Goal: Task Accomplishment & Management: Manage account settings

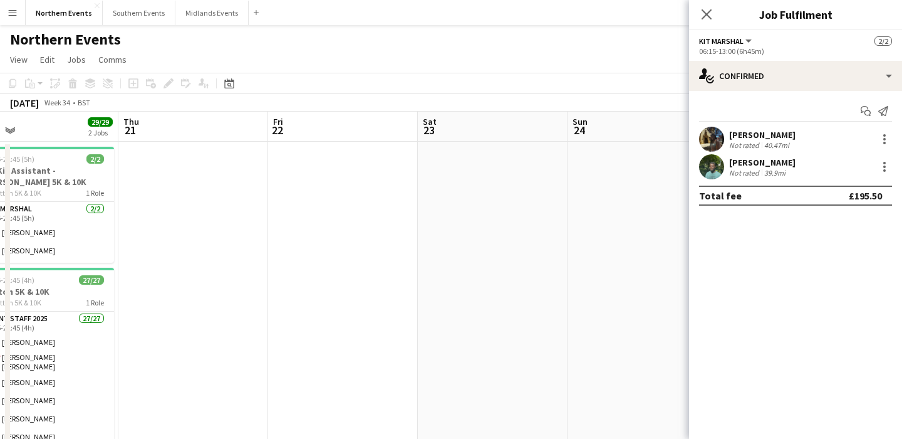
scroll to position [0, 635]
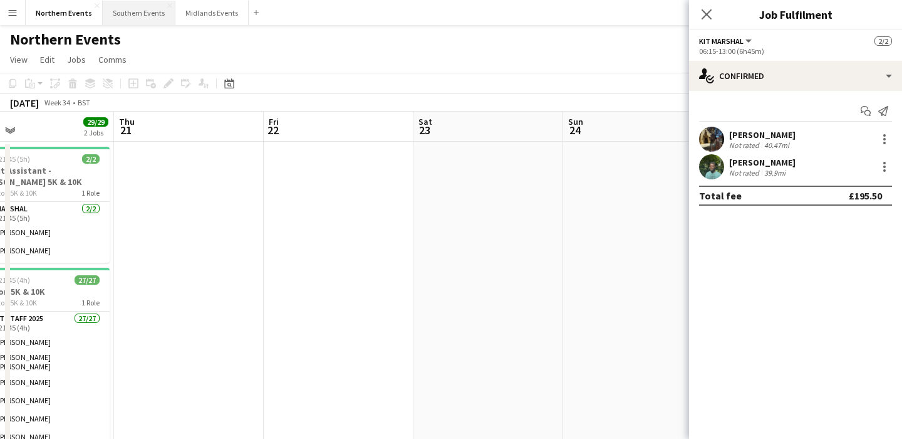
click at [129, 12] on button "Southern Events Close" at bounding box center [139, 13] width 73 height 24
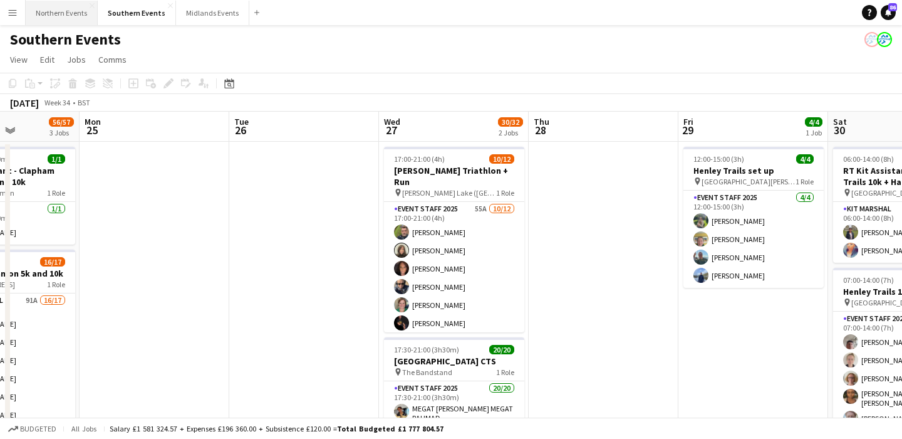
click at [47, 1] on button "Northern Events Close" at bounding box center [62, 13] width 72 height 24
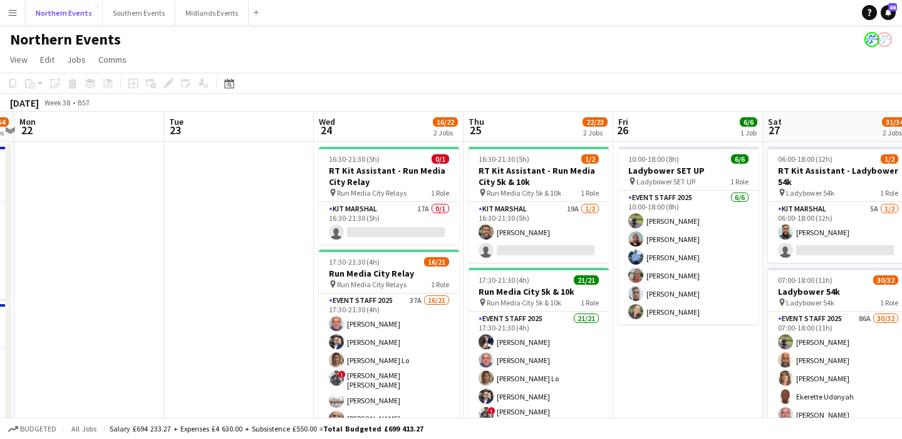
scroll to position [0, 588]
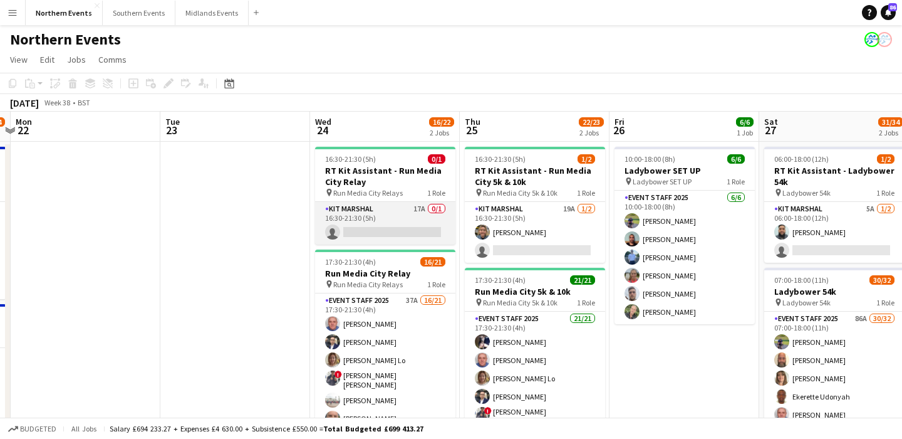
click at [385, 217] on app-card-role "Kit Marshal 17A 0/1 16:30-21:30 (5h) single-neutral-actions" at bounding box center [385, 223] width 140 height 43
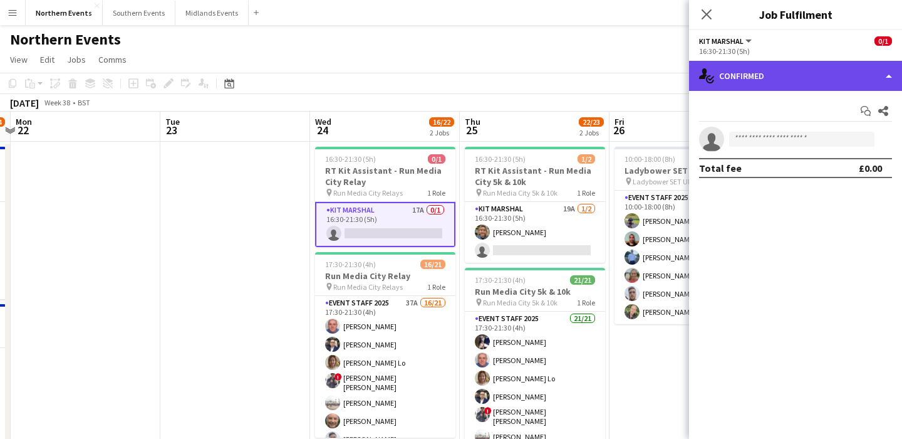
click at [812, 71] on div "single-neutral-actions-check-2 Confirmed" at bounding box center [795, 76] width 213 height 30
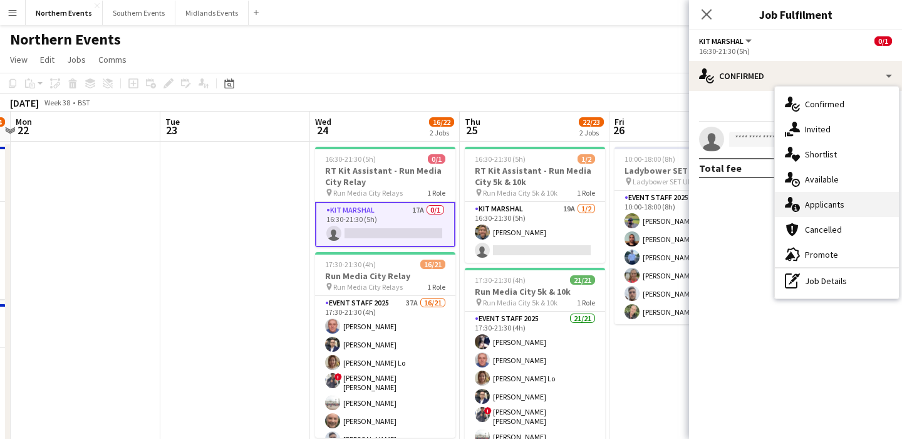
click at [812, 209] on div "single-neutral-actions-information Applicants" at bounding box center [837, 204] width 124 height 25
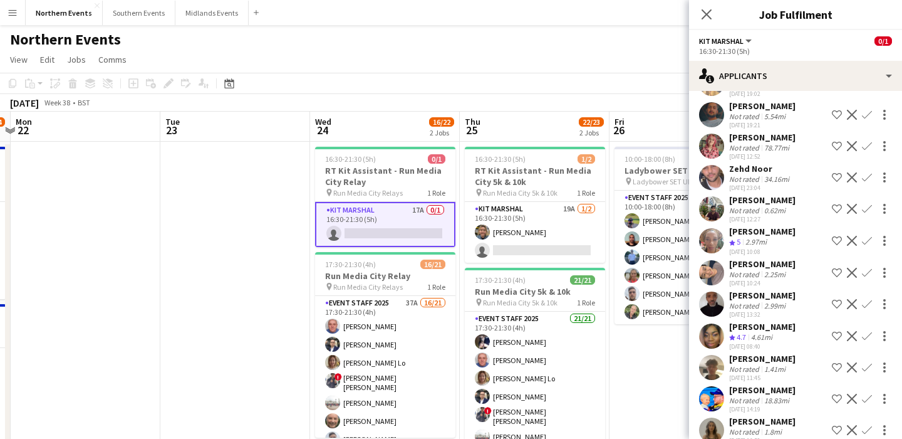
scroll to position [204, 0]
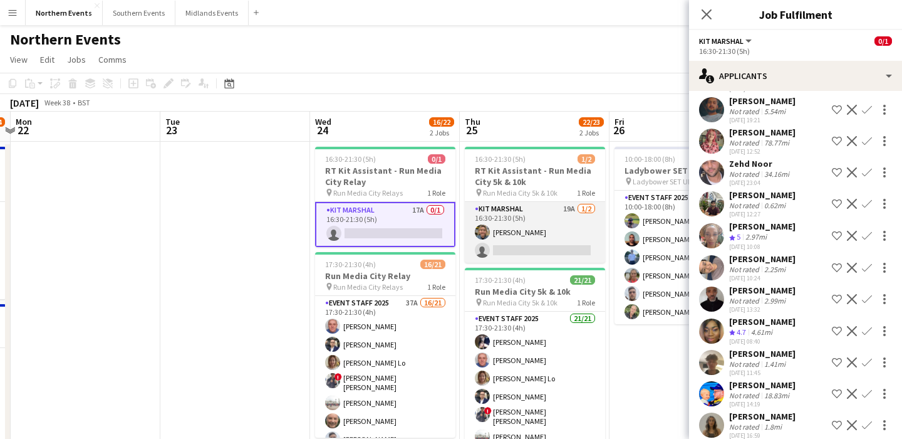
click at [539, 228] on app-card-role "Kit Marshal 19A [DATE] 16:30-21:30 (5h) [PERSON_NAME] single-neutral-actions" at bounding box center [535, 232] width 140 height 61
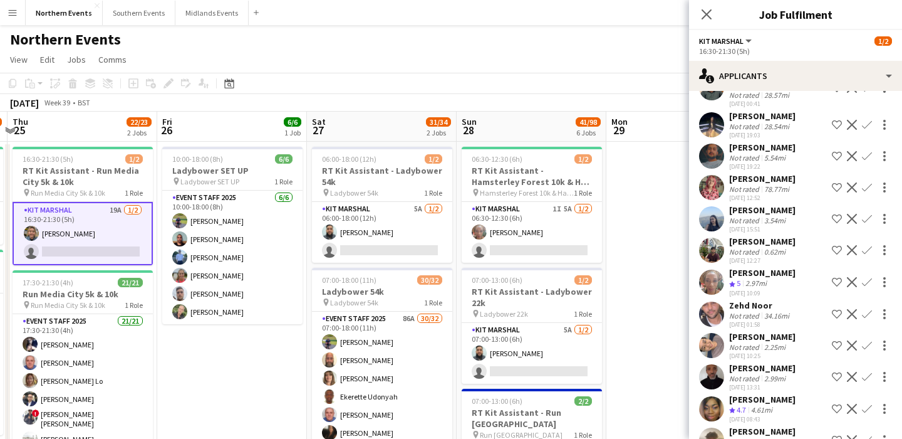
scroll to position [0, 369]
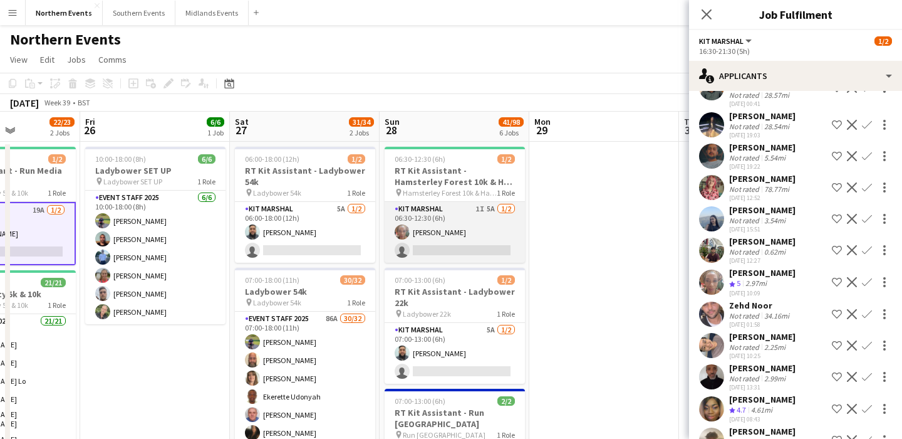
click at [483, 231] on app-card-role "Kit Marshal 1I 5A [DATE] 06:30-12:30 (6h) [PERSON_NAME] single-neutral-actions" at bounding box center [455, 232] width 140 height 61
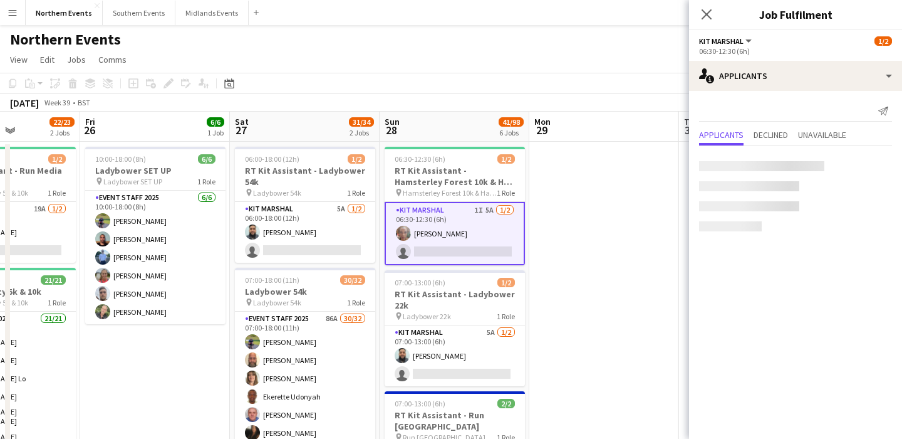
scroll to position [0, 0]
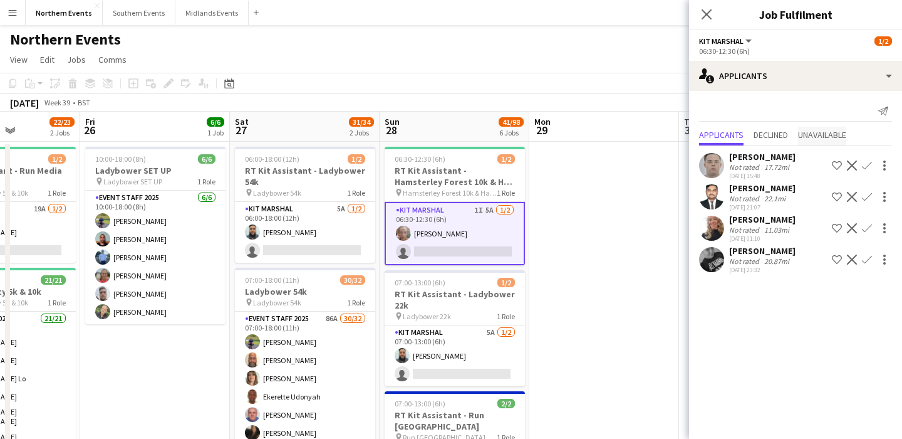
click at [822, 128] on span "Unavailable" at bounding box center [822, 136] width 48 height 19
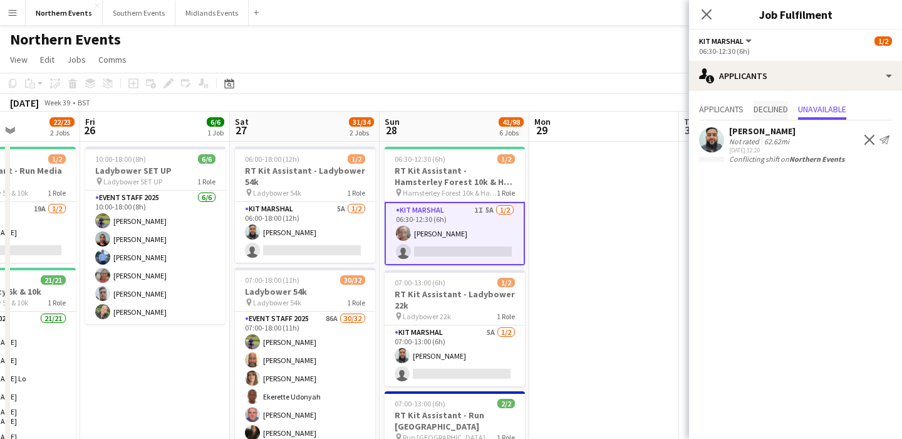
click at [768, 116] on span "Declined" at bounding box center [771, 110] width 34 height 19
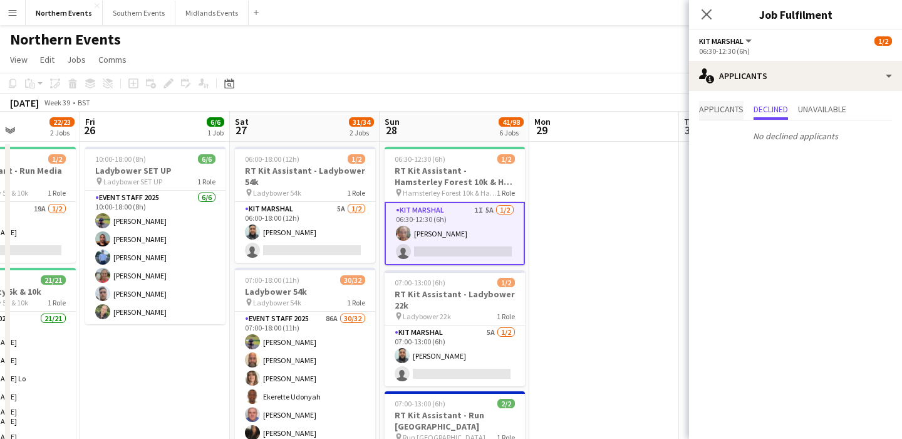
click at [727, 117] on span "Applicants" at bounding box center [721, 110] width 44 height 19
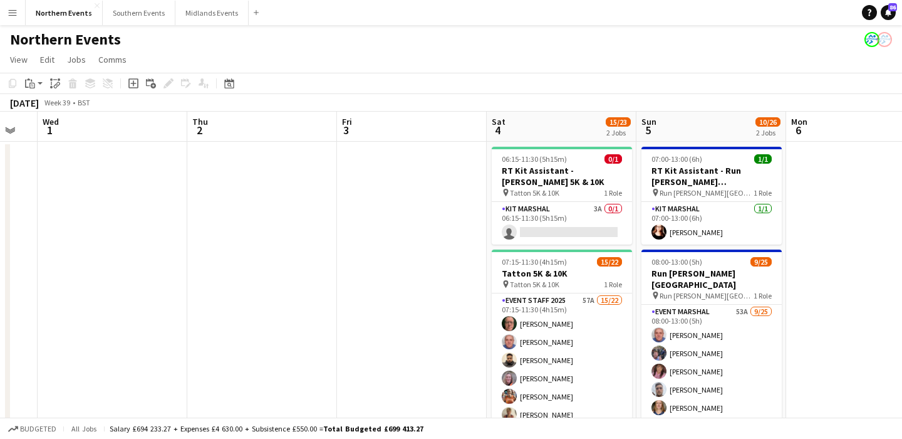
scroll to position [0, 573]
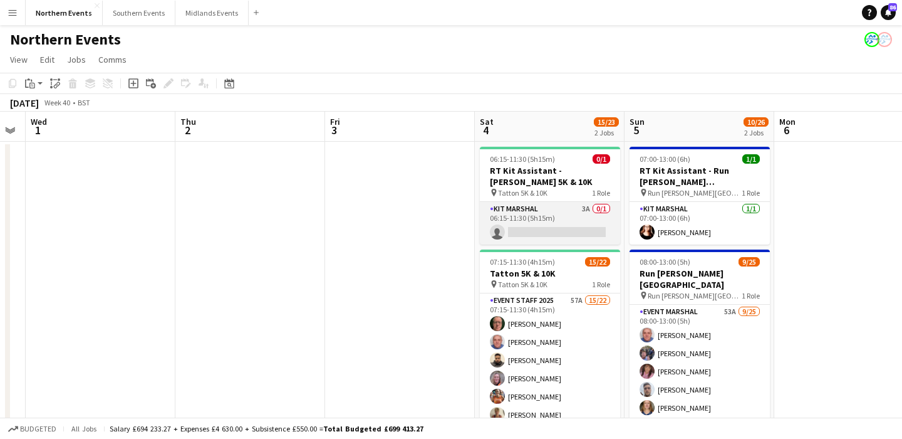
click at [556, 228] on app-card-role "Kit Marshal 3A 0/1 06:15-11:30 (5h15m) single-neutral-actions" at bounding box center [550, 223] width 140 height 43
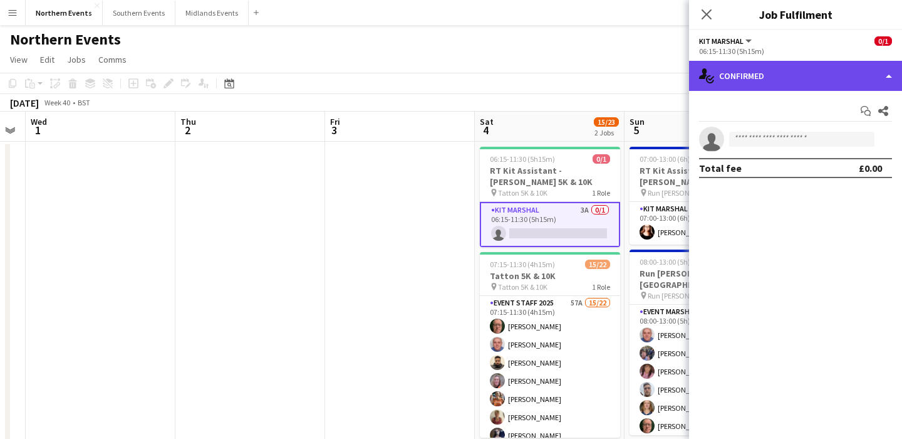
click at [781, 89] on div "single-neutral-actions-check-2 Confirmed" at bounding box center [795, 76] width 213 height 30
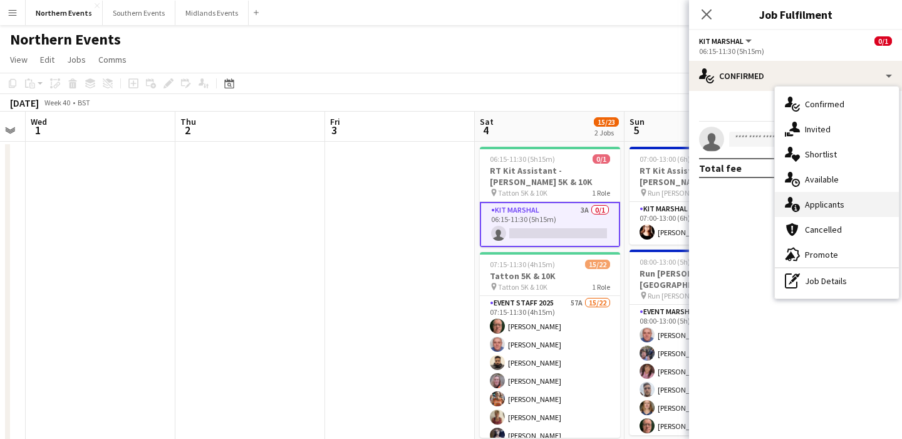
click at [847, 195] on div "single-neutral-actions-information Applicants" at bounding box center [837, 204] width 124 height 25
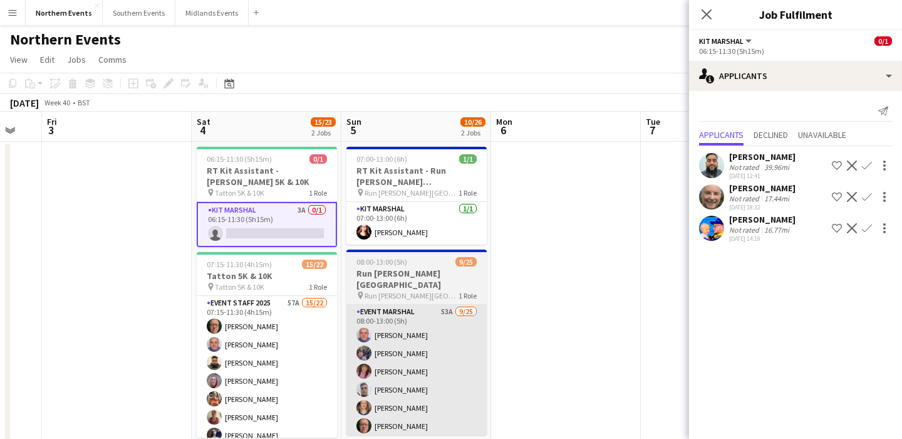
scroll to position [0, 561]
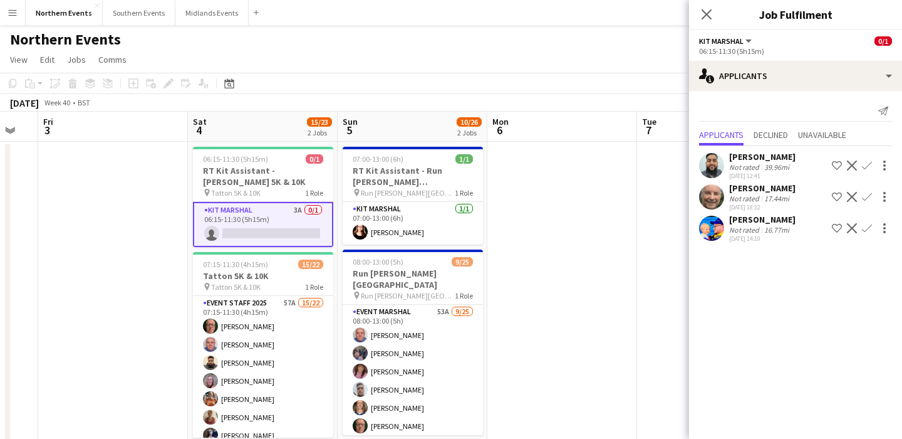
click at [873, 162] on button "Confirm" at bounding box center [867, 165] width 15 height 15
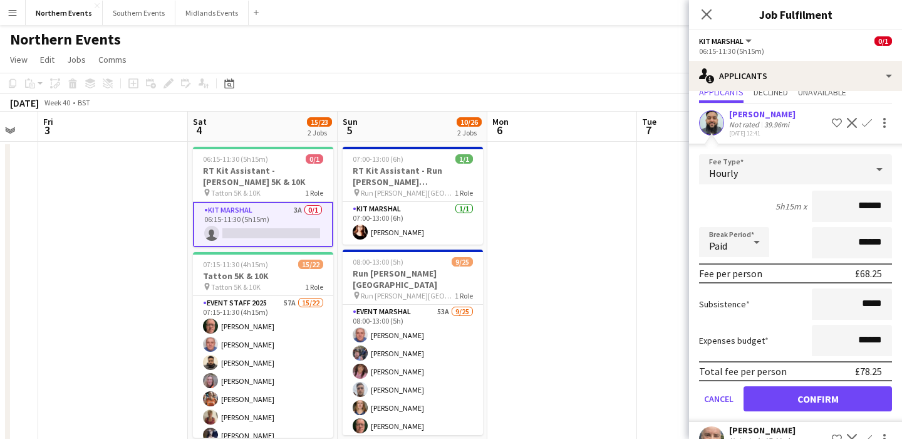
scroll to position [79, 0]
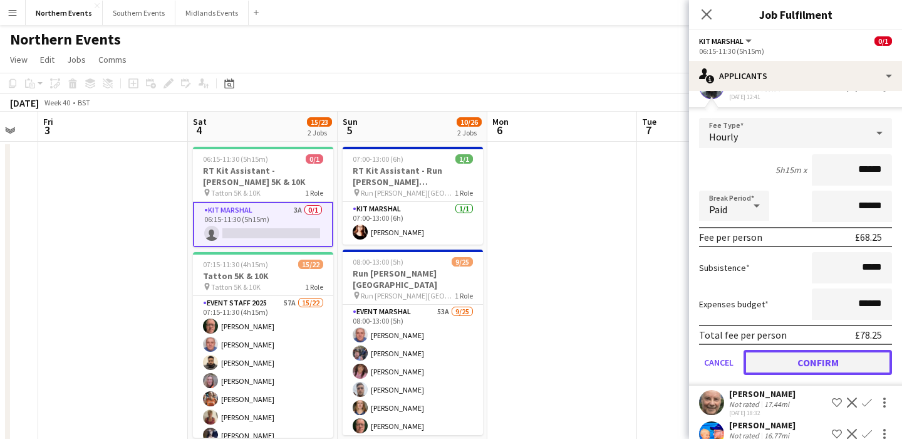
click at [822, 364] on button "Confirm" at bounding box center [818, 362] width 149 height 25
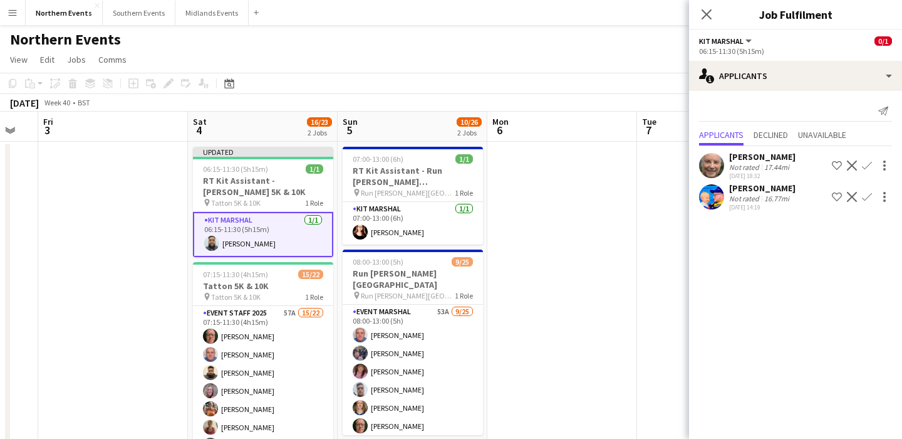
scroll to position [0, 0]
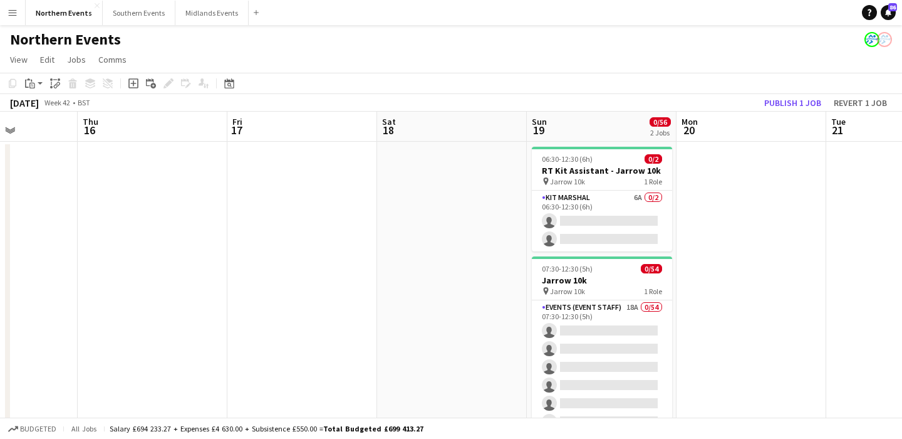
scroll to position [0, 372]
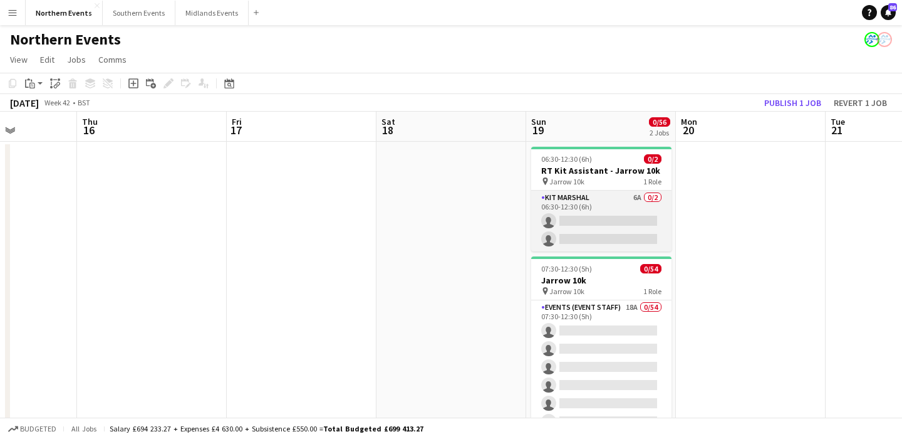
click at [600, 229] on app-card-role "Kit Marshal 6A 0/2 06:30-12:30 (6h) single-neutral-actions single-neutral-actio…" at bounding box center [601, 221] width 140 height 61
